Goal: Find contact information: Find contact information

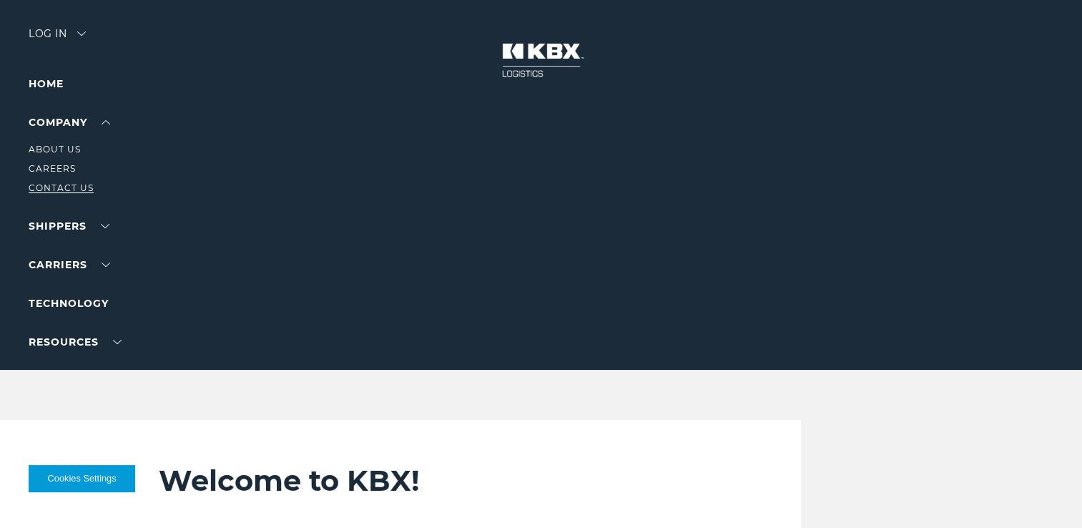
click at [77, 190] on link "Contact Us" at bounding box center [61, 187] width 65 height 11
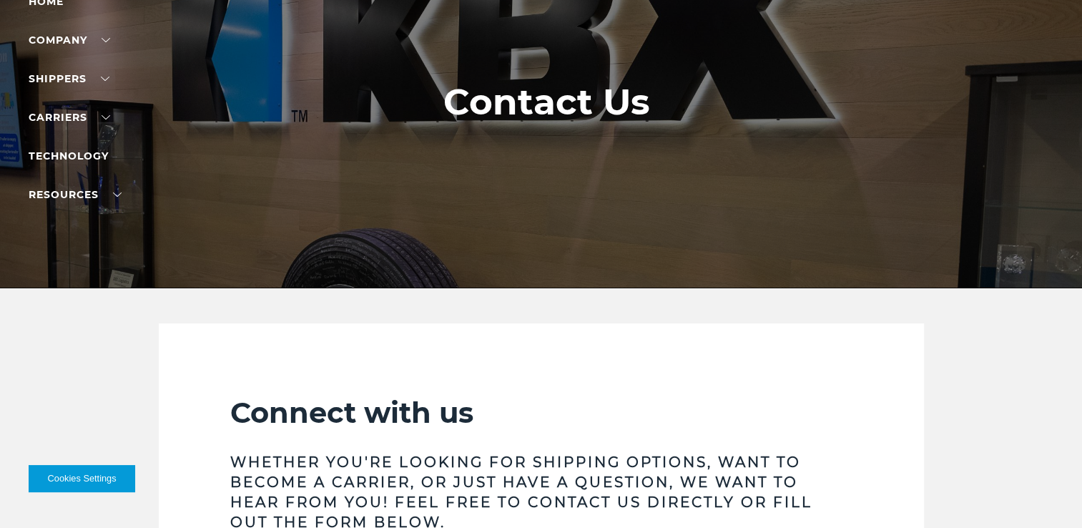
scroll to position [71, 0]
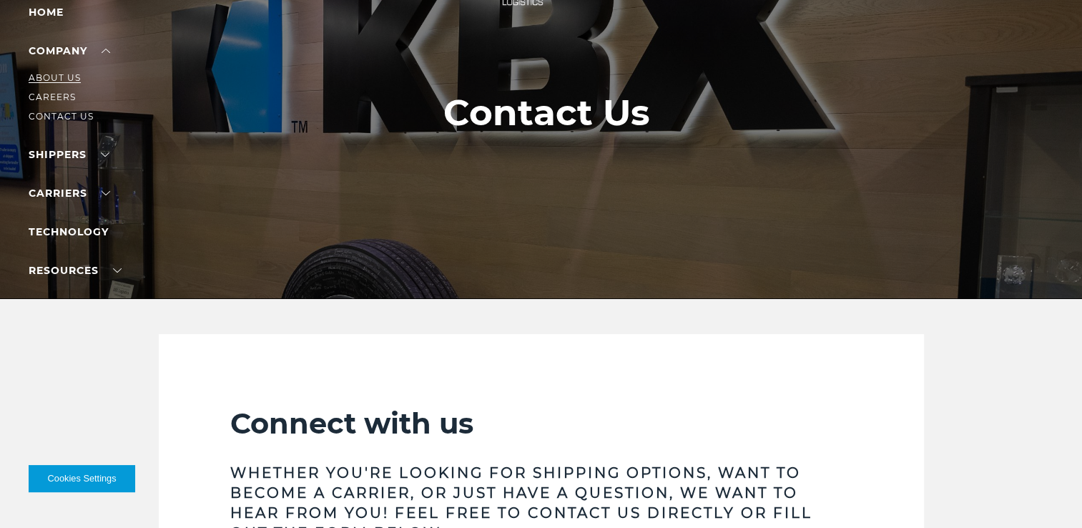
click at [70, 81] on link "About Us" at bounding box center [55, 77] width 52 height 11
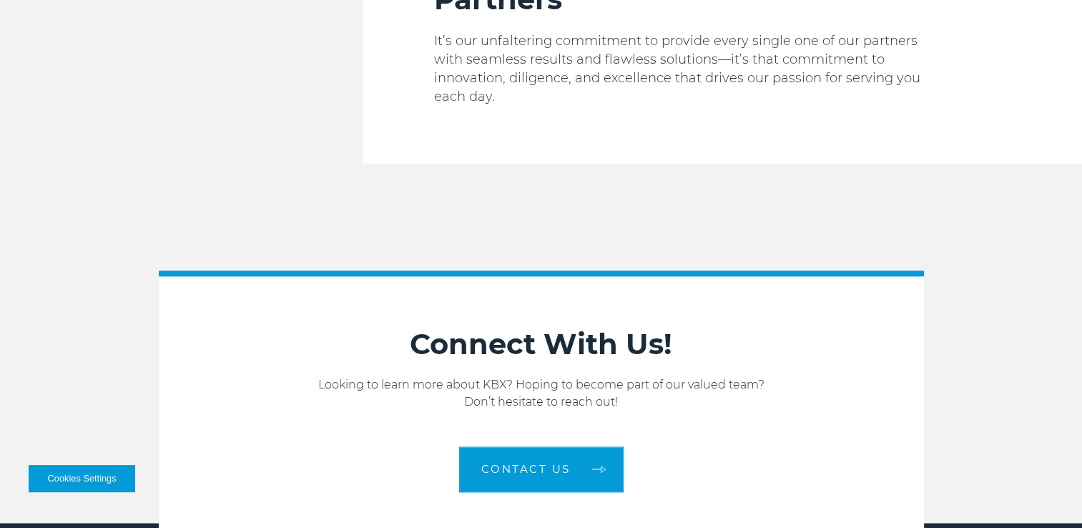
scroll to position [2282, 0]
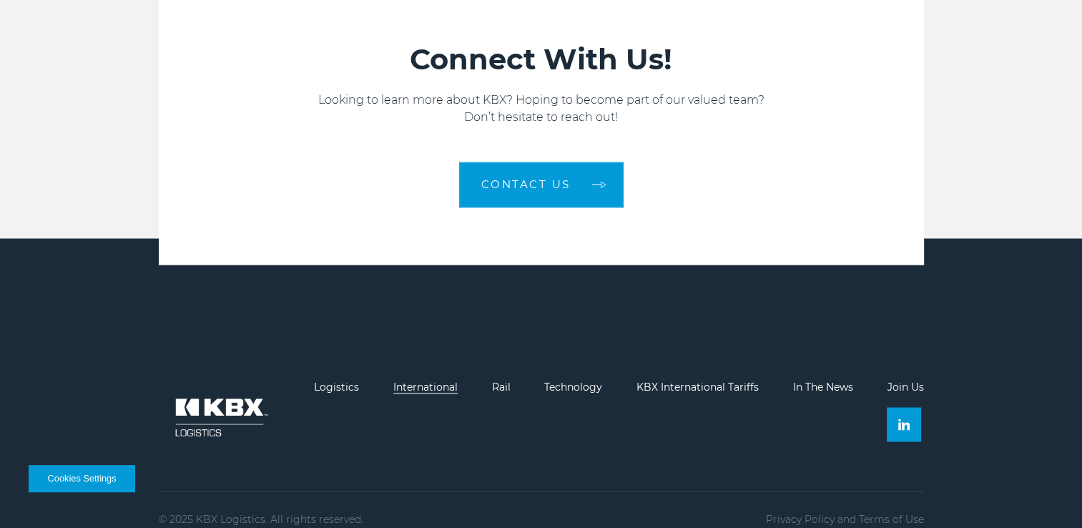
click at [437, 380] on link "International" at bounding box center [425, 386] width 64 height 13
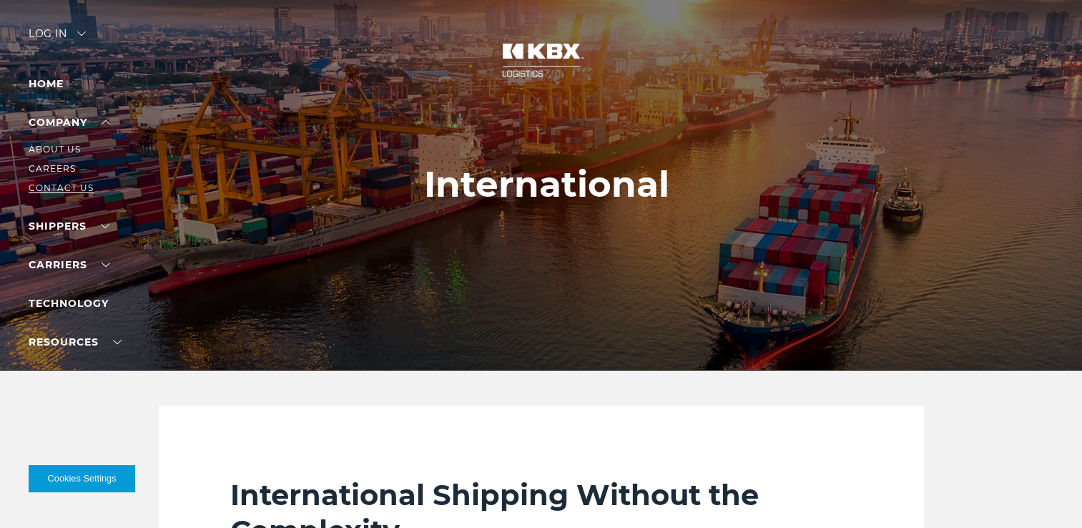
click at [77, 185] on link "Contact Us" at bounding box center [61, 187] width 65 height 11
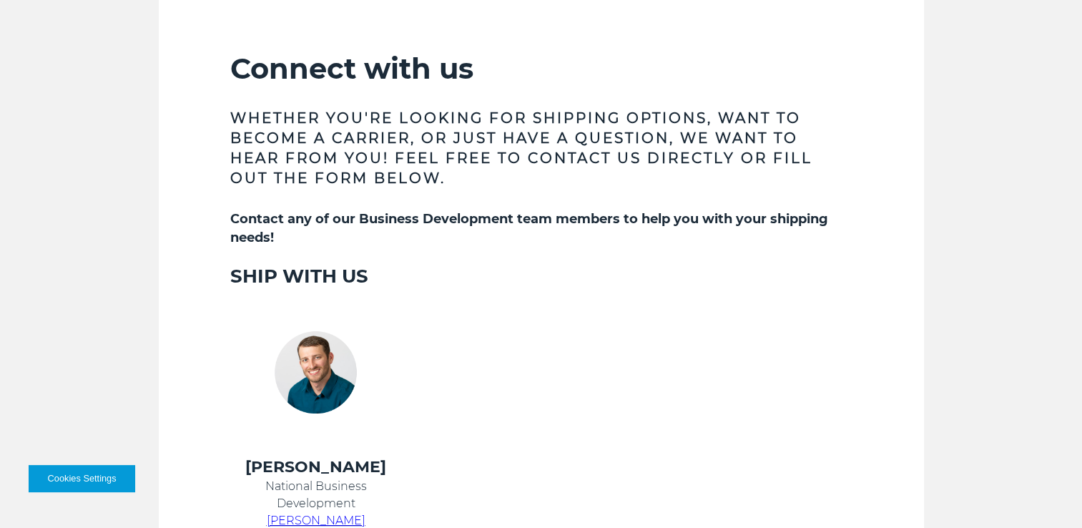
scroll to position [500, 0]
